Goal: Information Seeking & Learning: Learn about a topic

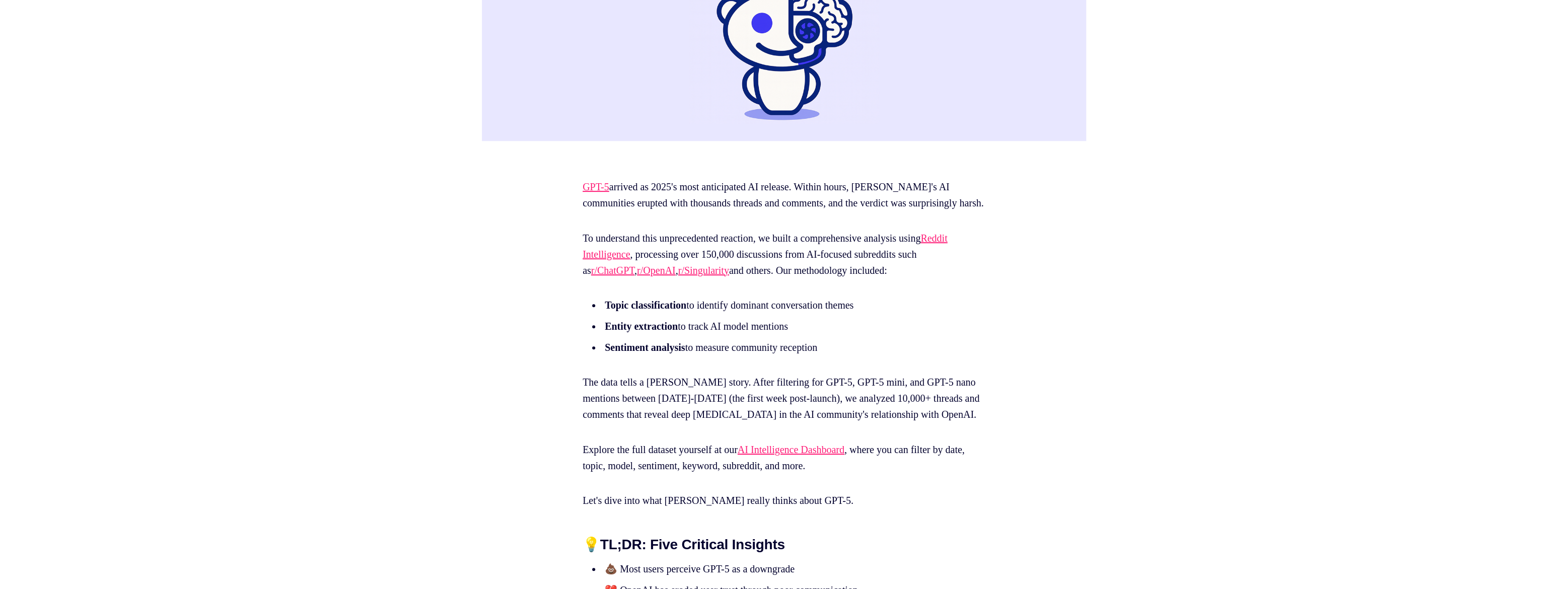
scroll to position [494, 0]
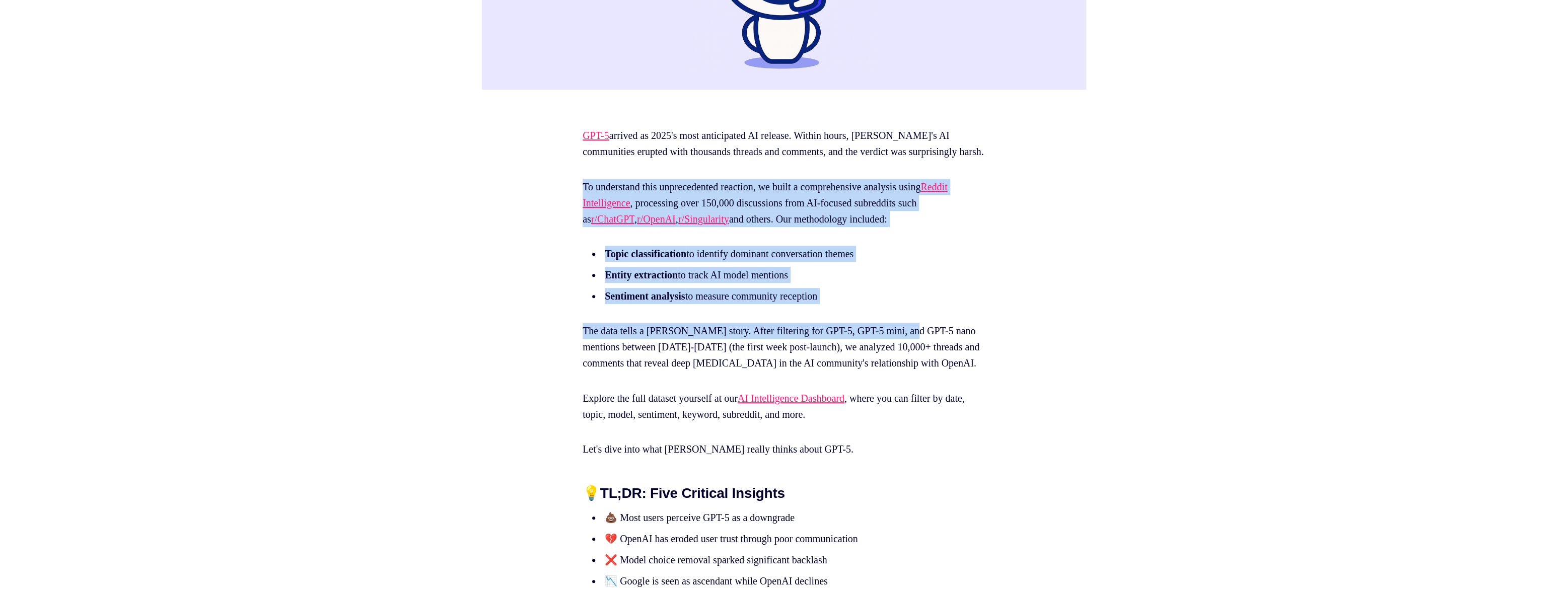
drag, startPoint x: 923, startPoint y: 340, endPoint x: 493, endPoint y: 201, distance: 451.9
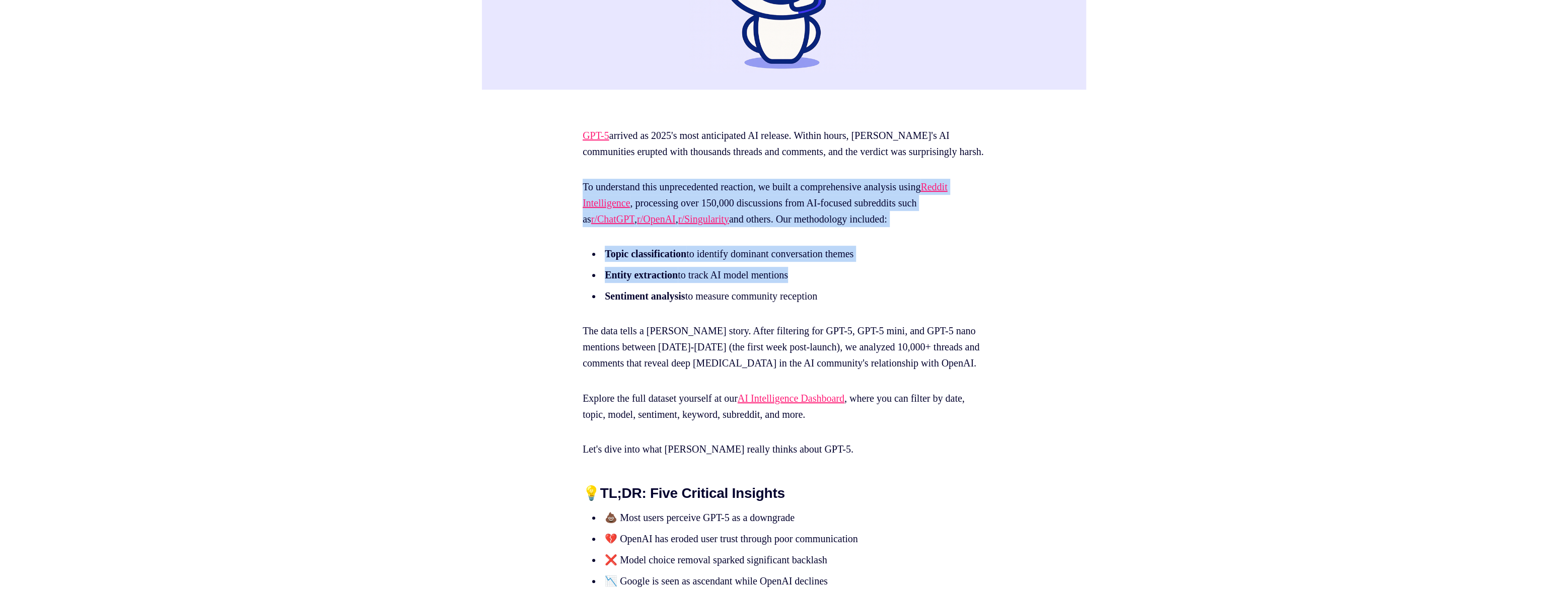
drag, startPoint x: 493, startPoint y: 201, endPoint x: 1123, endPoint y: 292, distance: 636.5
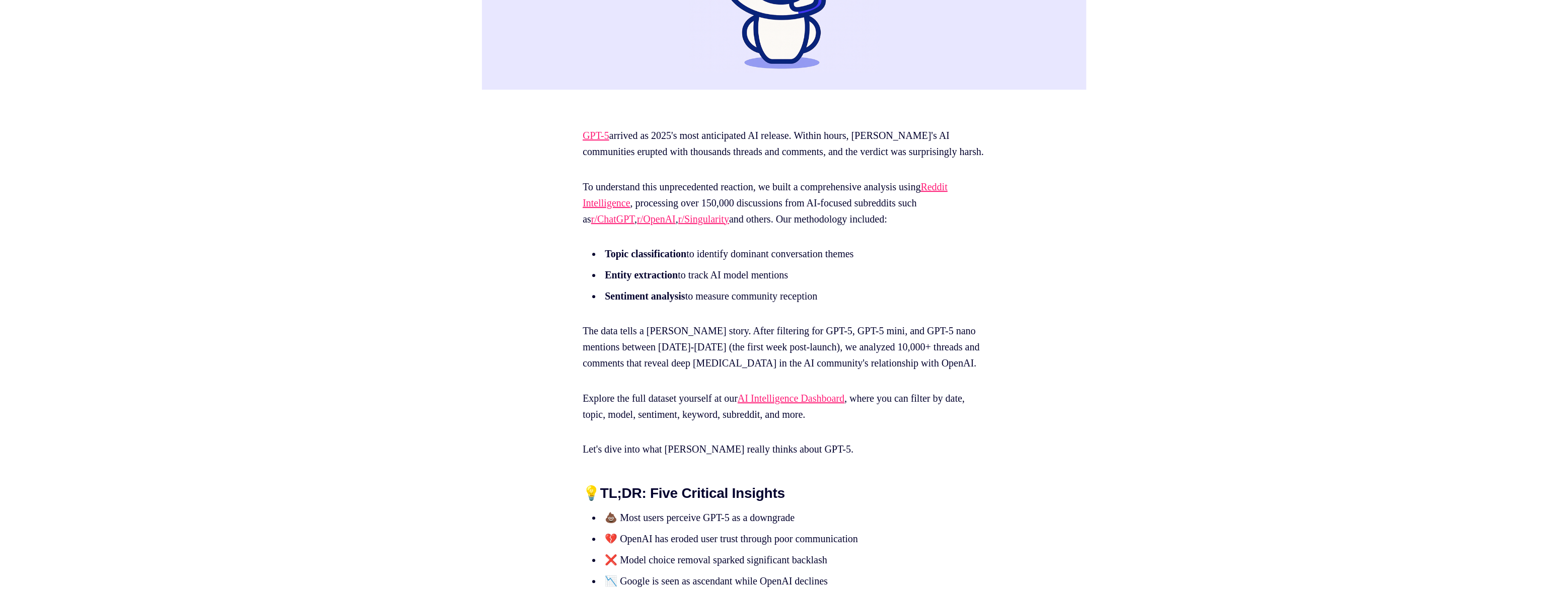
drag, startPoint x: 1104, startPoint y: 298, endPoint x: 403, endPoint y: 254, distance: 702.4
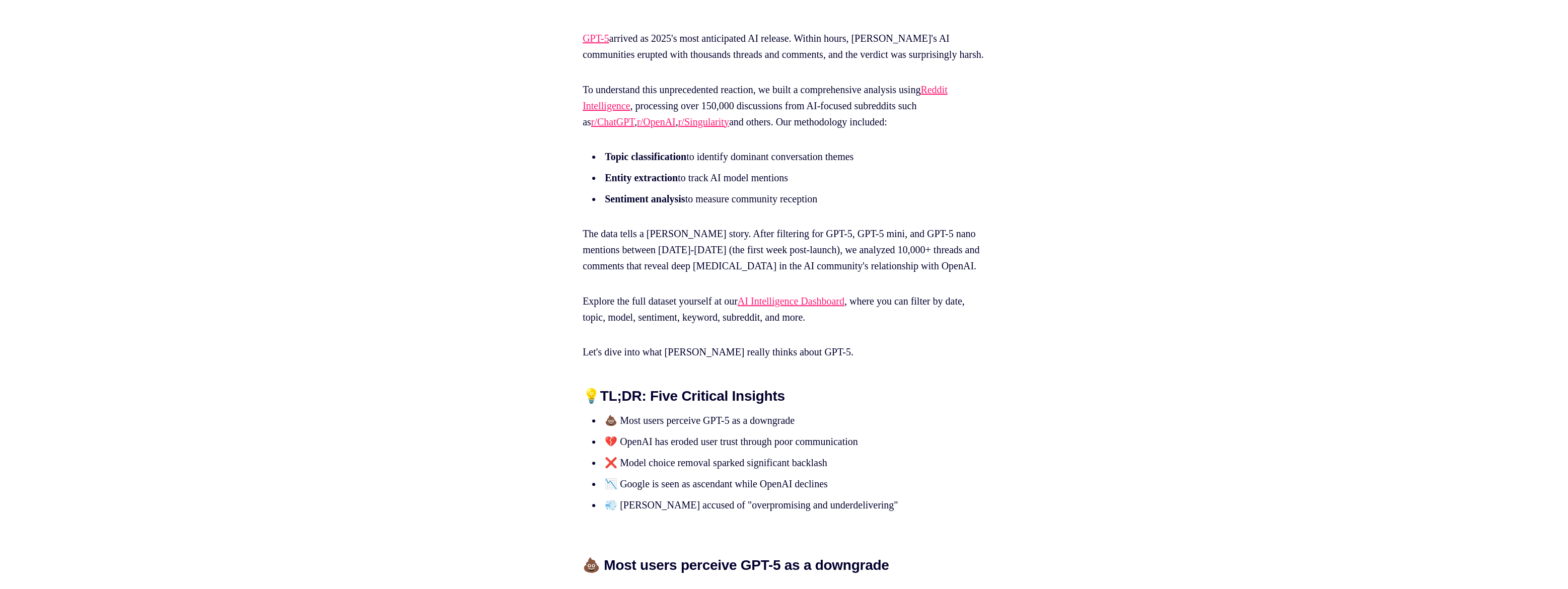
scroll to position [741, 0]
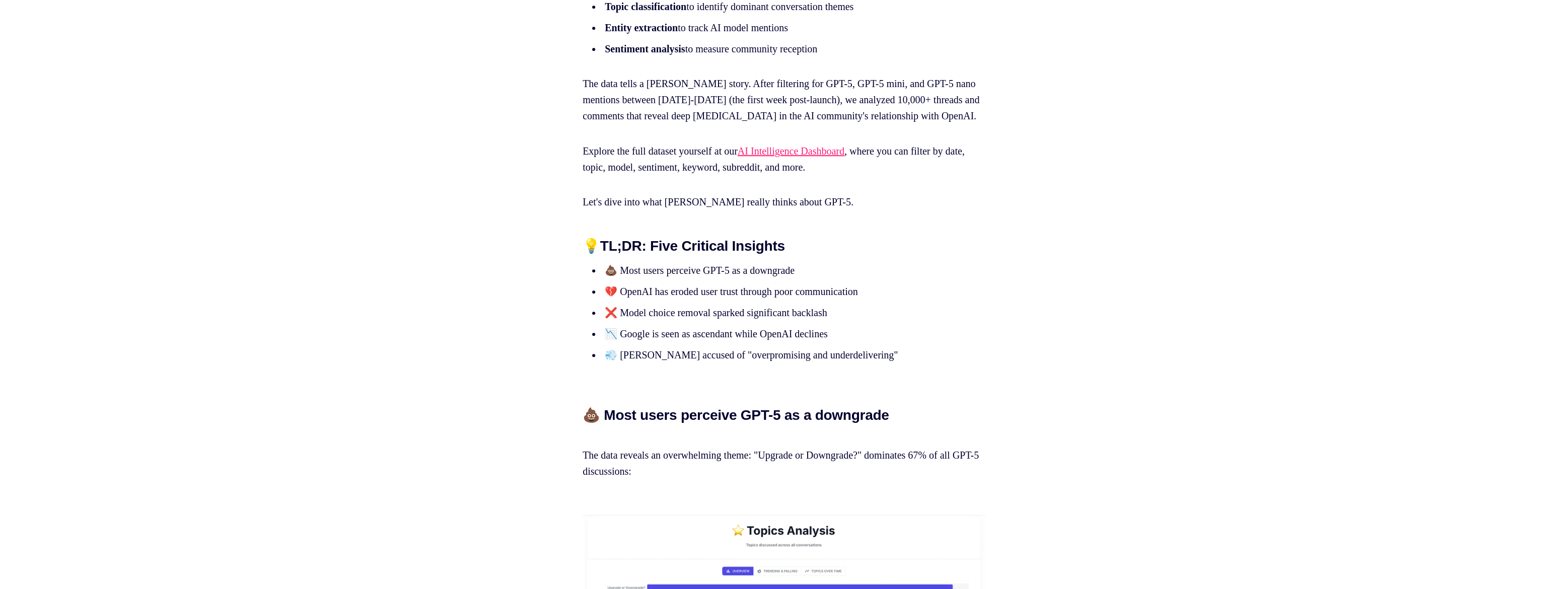
click at [659, 300] on li "💔 OpenAI has eroded user trust through poor communication" at bounding box center [786, 291] width 369 height 16
click at [660, 300] on li "💔 OpenAI has eroded user trust through poor communication" at bounding box center [786, 291] width 369 height 16
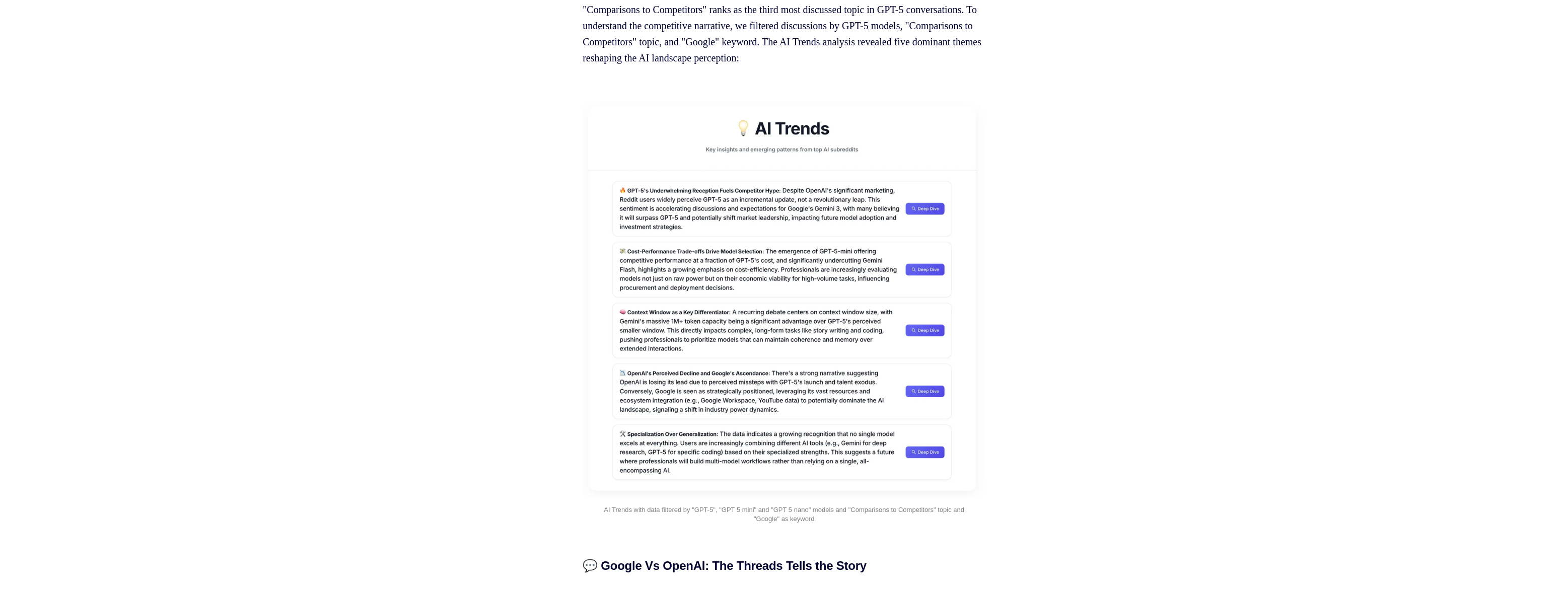
scroll to position [8565, 0]
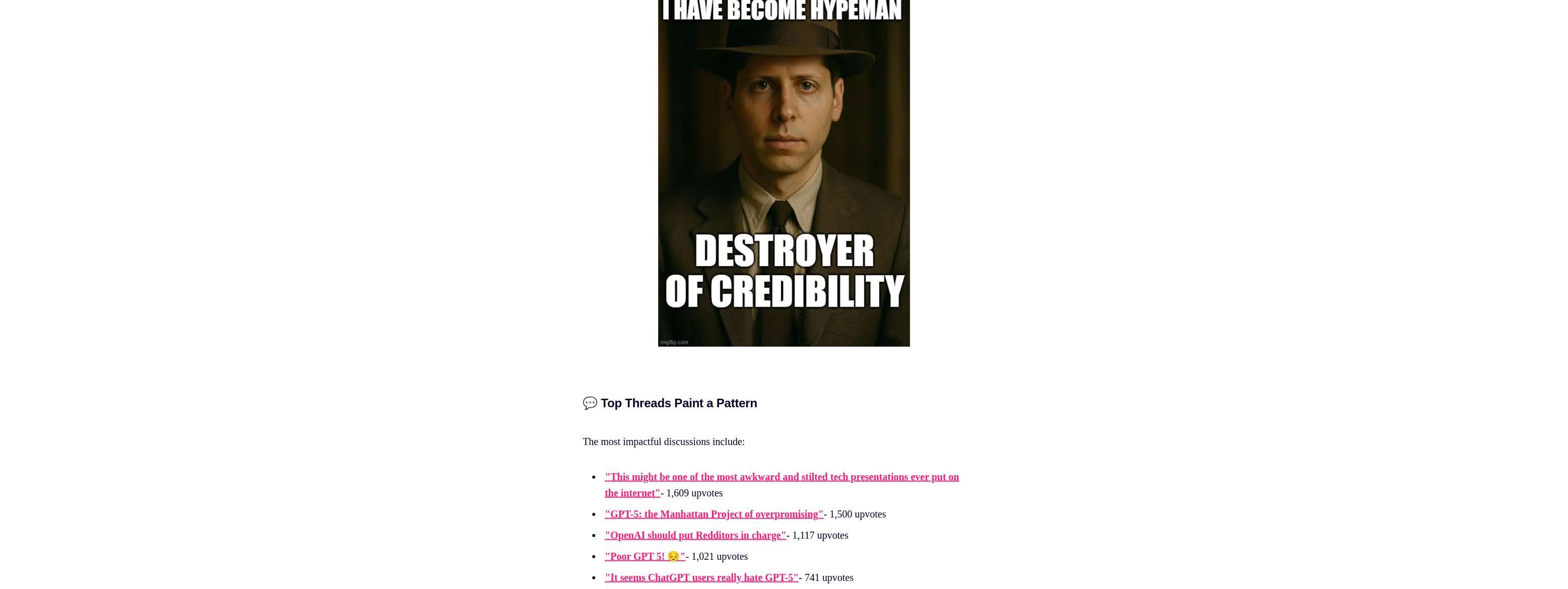
scroll to position [10871, 0]
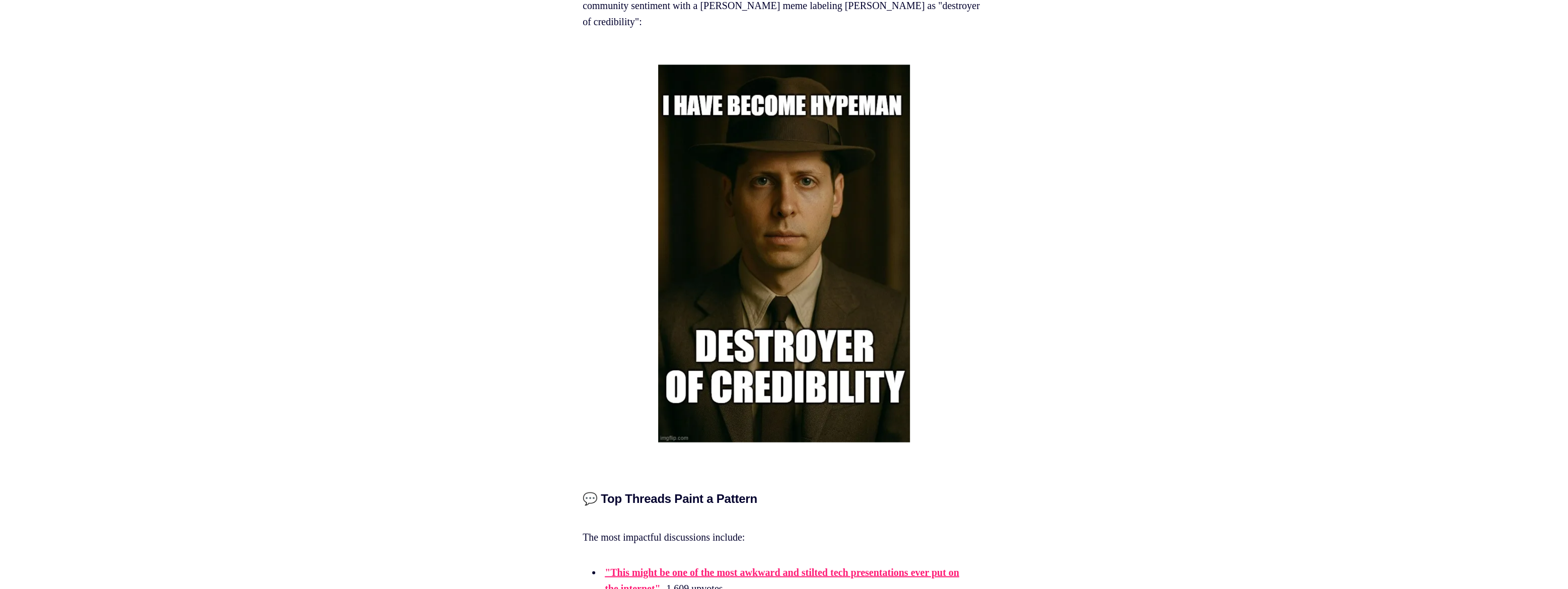
drag, startPoint x: 505, startPoint y: 178, endPoint x: 184, endPoint y: 239, distance: 326.7
